Goal: Transaction & Acquisition: Purchase product/service

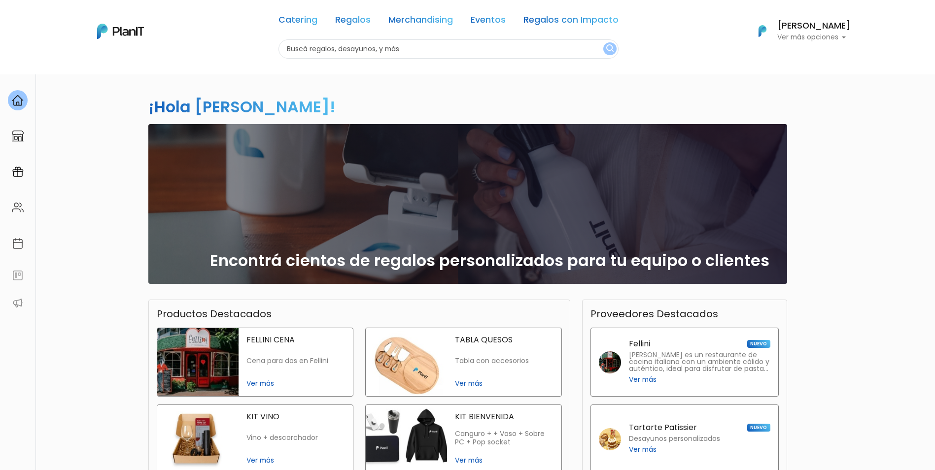
click at [364, 46] on input "text" at bounding box center [448, 48] width 340 height 19
type input "c"
type input "verano"
click at [603, 42] on button "submit" at bounding box center [609, 48] width 13 height 13
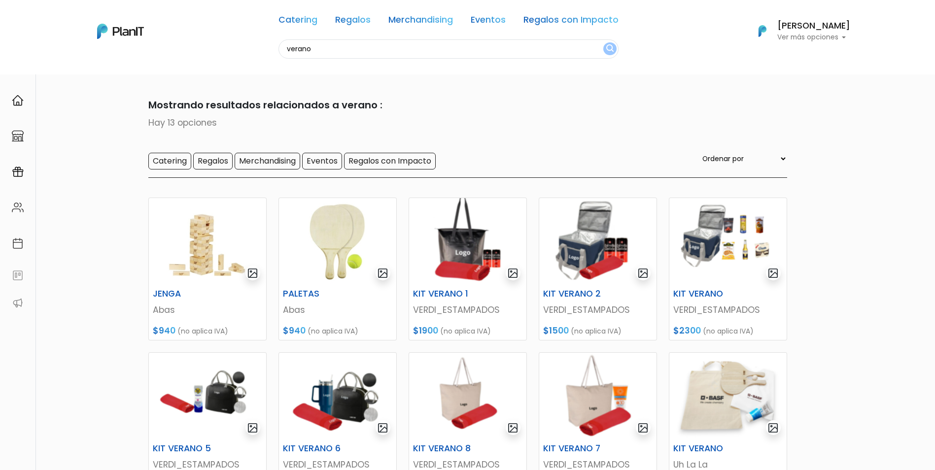
drag, startPoint x: 325, startPoint y: 45, endPoint x: 250, endPoint y: 47, distance: 74.9
click at [250, 47] on div "Catering Regalos Merchandising Eventos Regalos con Impacto verano Catering Rega…" at bounding box center [467, 31] width 788 height 55
type input "conservadora"
click at [603, 42] on button "submit" at bounding box center [609, 48] width 13 height 13
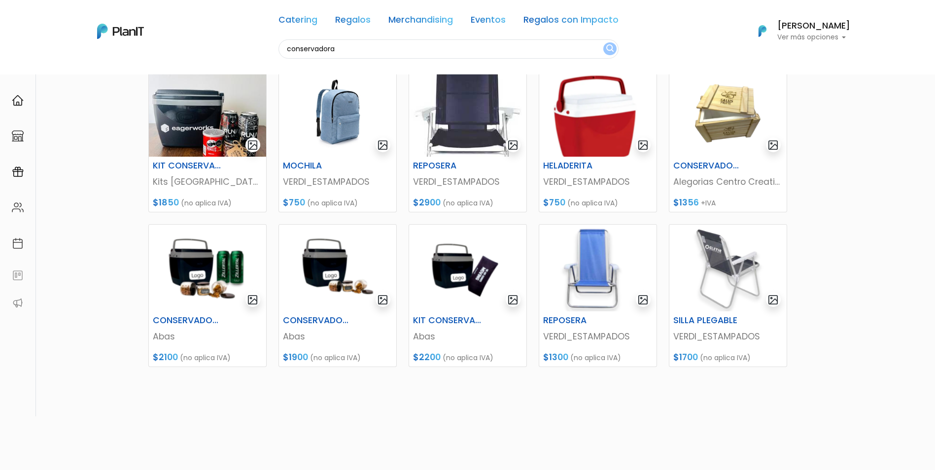
scroll to position [39, 0]
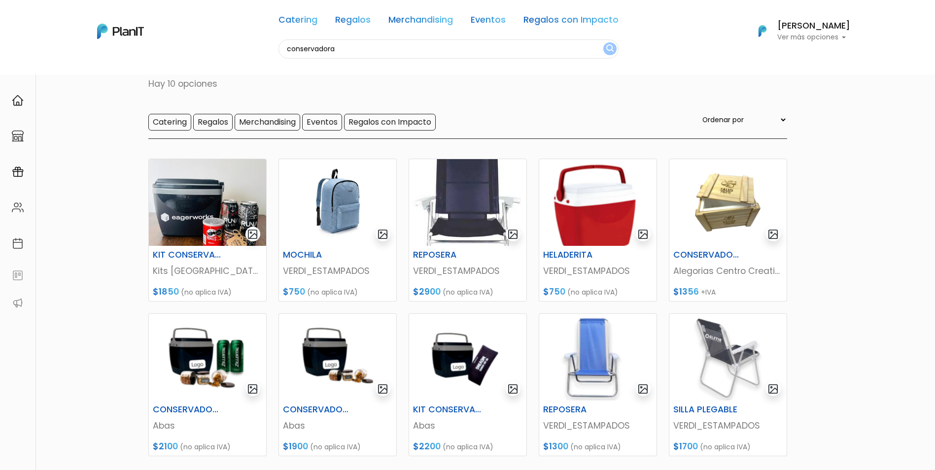
drag, startPoint x: 349, startPoint y: 52, endPoint x: 255, endPoint y: 51, distance: 94.6
click at [255, 51] on div "Catering Regalos Merchandising Eventos Regalos con Impacto conservadora Caterin…" at bounding box center [467, 31] width 788 height 55
type input "bolso"
click at [603, 42] on button "submit" at bounding box center [609, 48] width 13 height 13
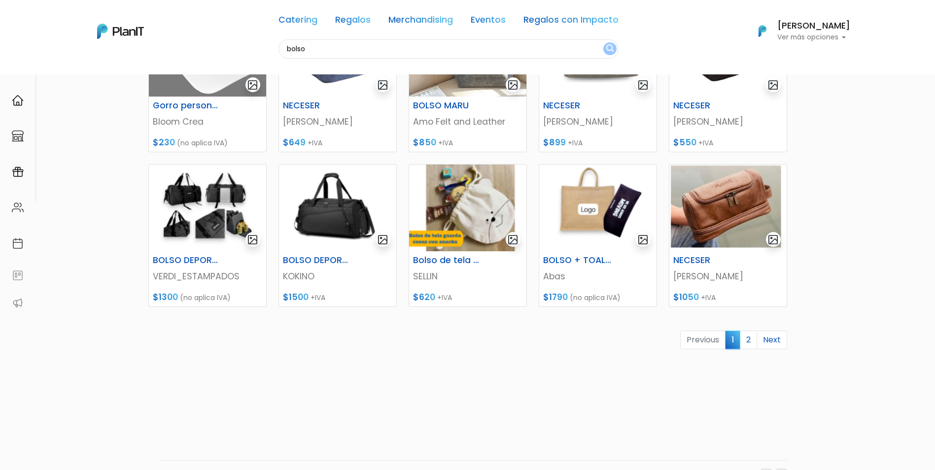
scroll to position [345, 0]
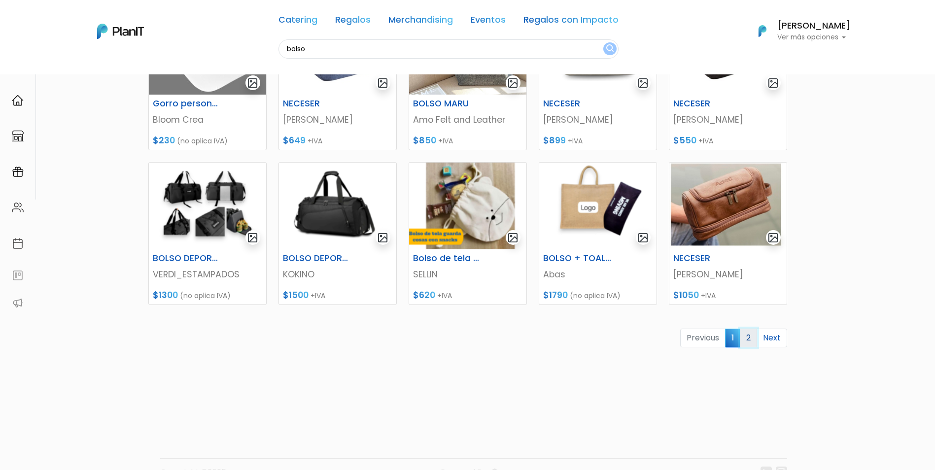
click at [751, 337] on link "2" at bounding box center [748, 338] width 17 height 19
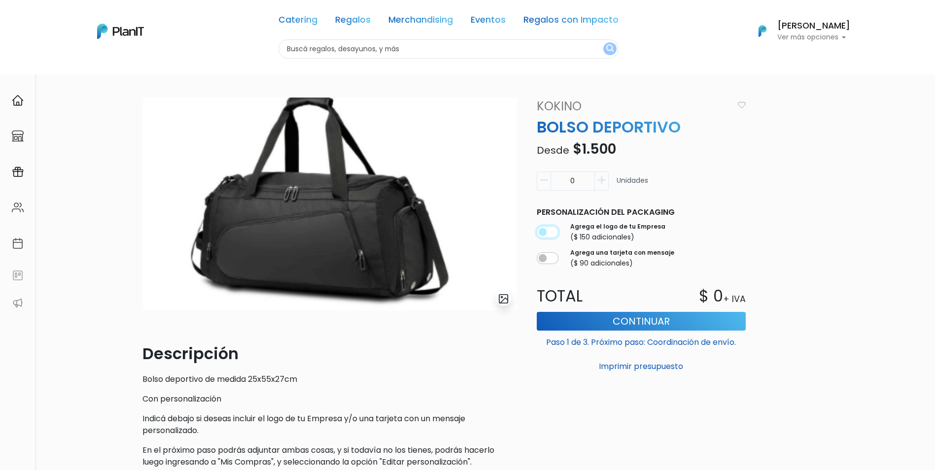
click at [549, 229] on input "checkbox" at bounding box center [548, 232] width 22 height 12
checkbox input "true"
click at [571, 175] on input "0" at bounding box center [572, 180] width 44 height 19
type input "50"
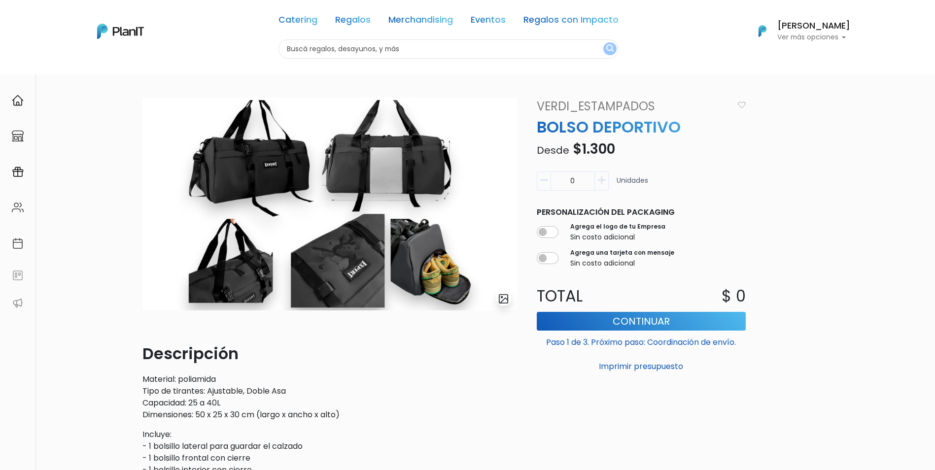
click at [581, 178] on input "0" at bounding box center [572, 180] width 44 height 19
type input "50"
click at [551, 232] on input "checkbox" at bounding box center [548, 232] width 22 height 12
checkbox input "true"
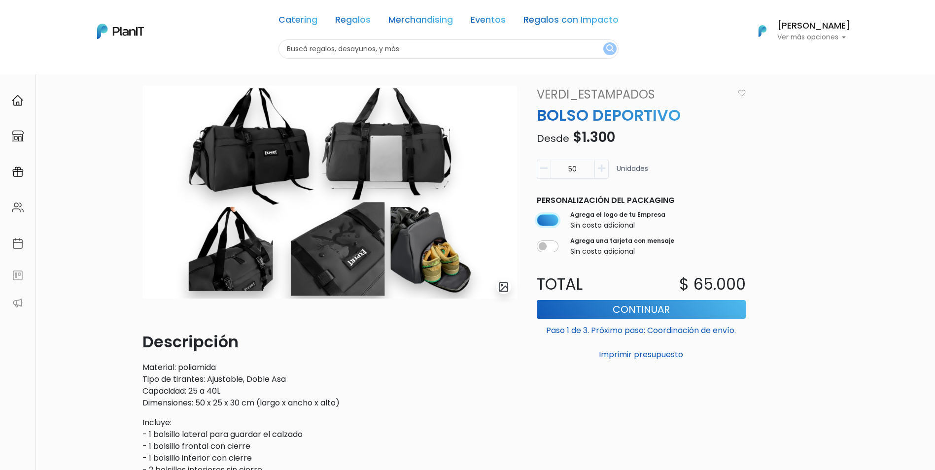
scroll to position [15, 0]
